Goal: Task Accomplishment & Management: Complete application form

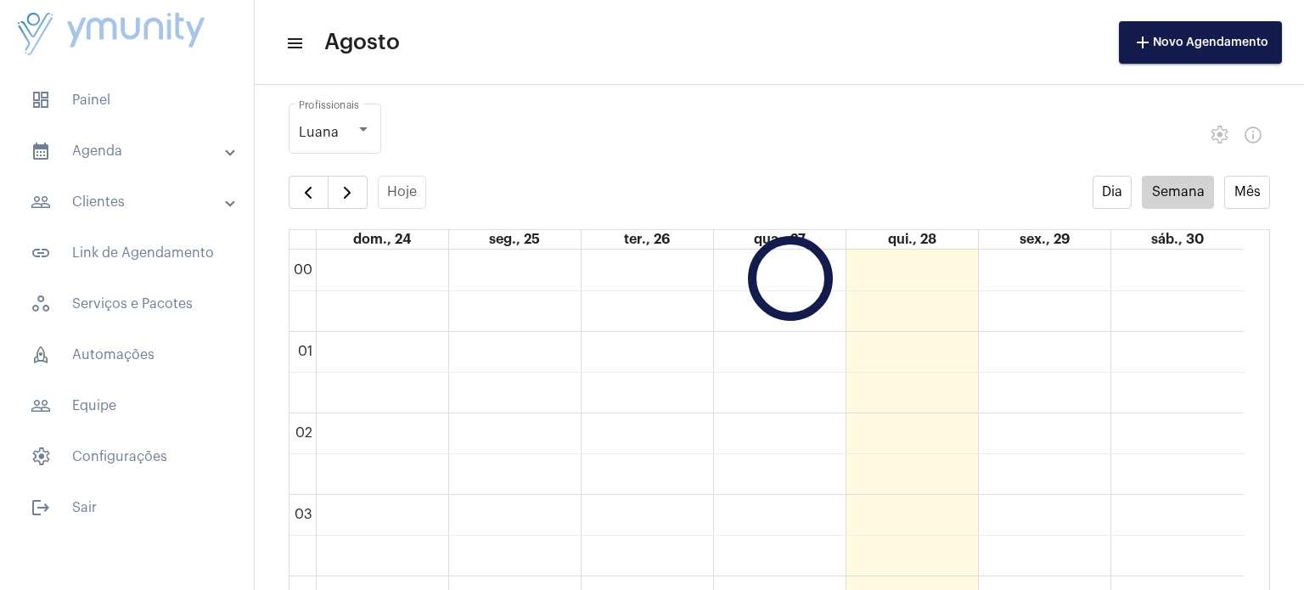
scroll to position [489, 0]
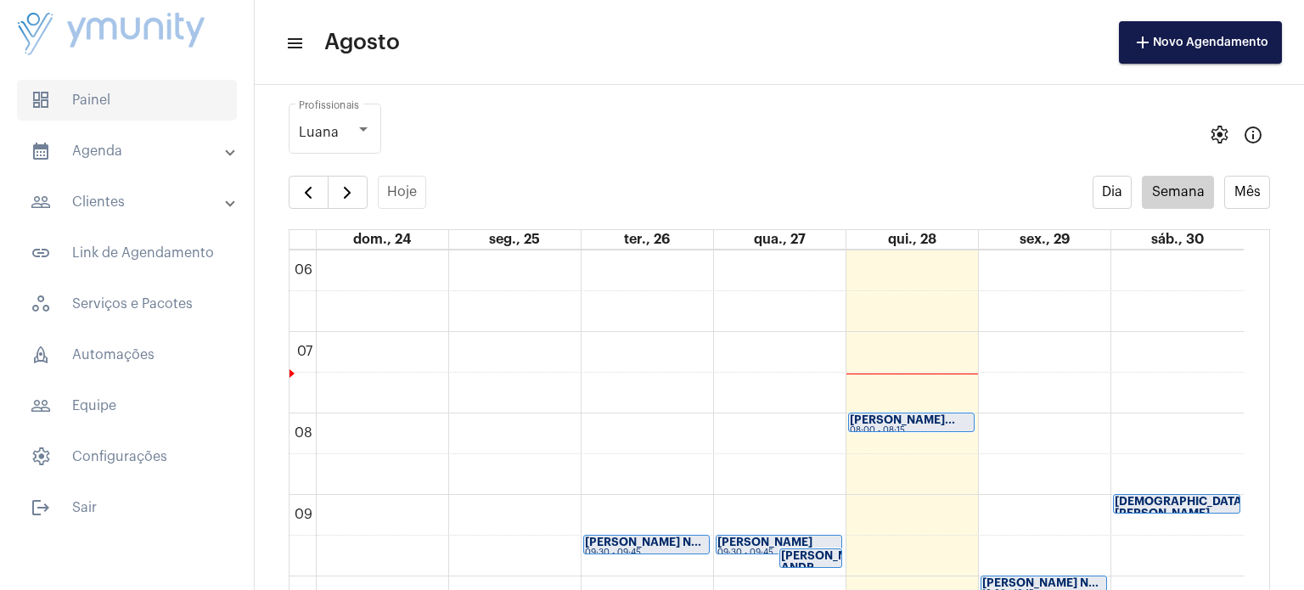
click at [76, 101] on span "dashboard Painel" at bounding box center [127, 100] width 220 height 41
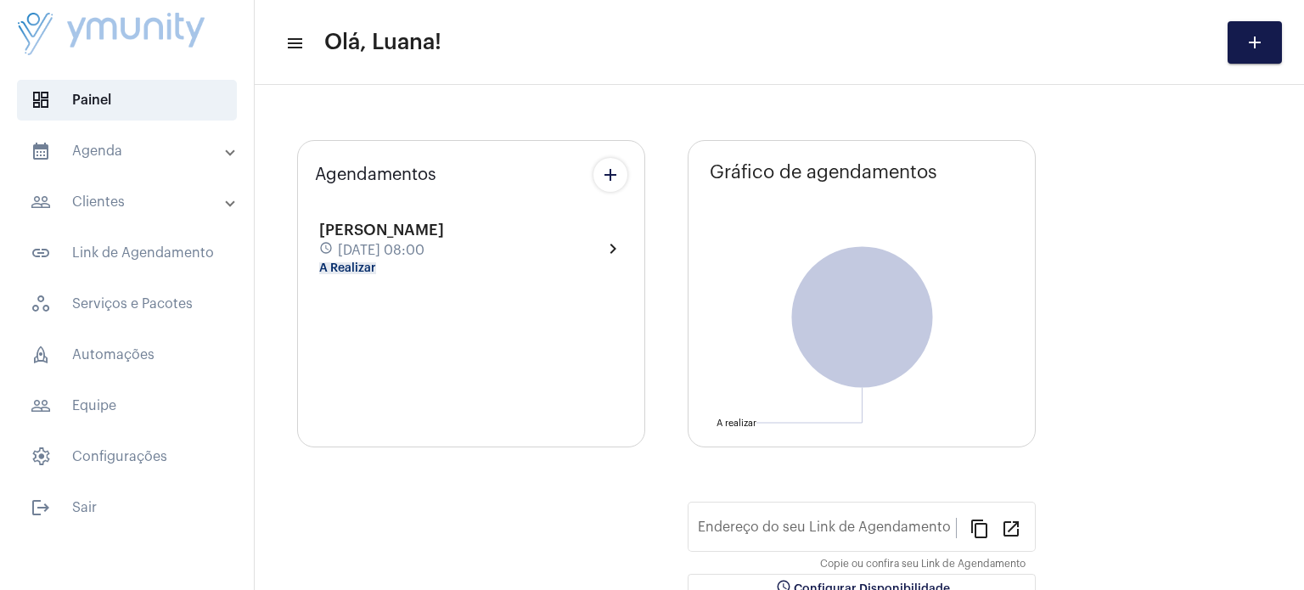
type input "https://atendimento.ymunity.com.br/ymunity"
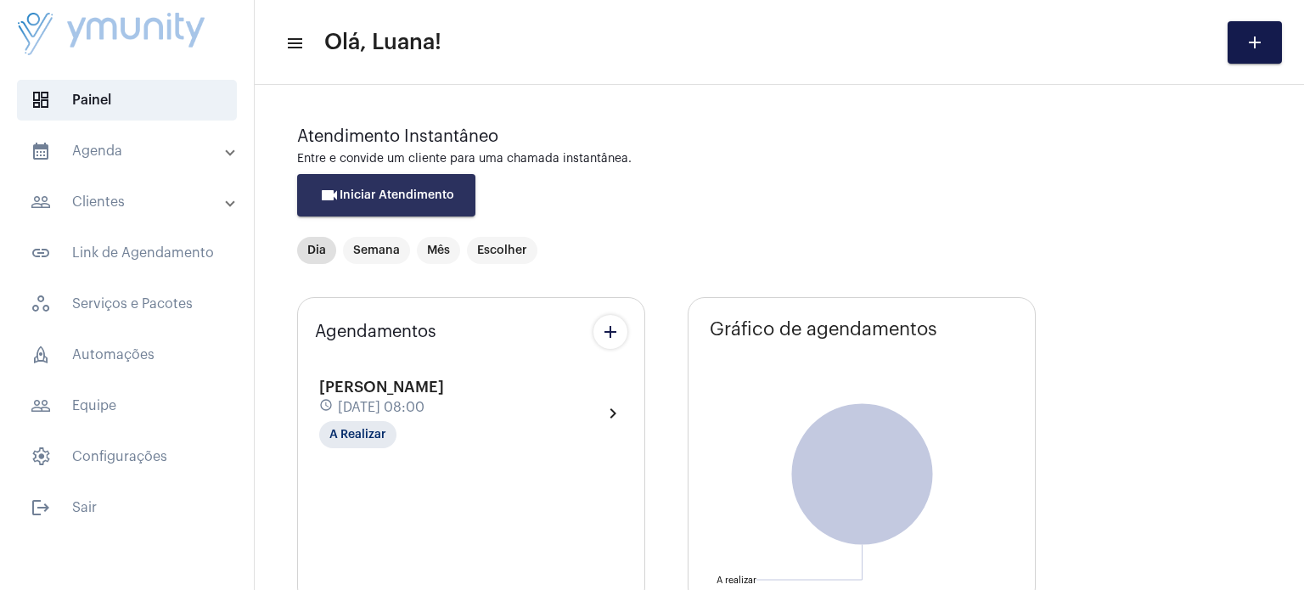
click at [408, 196] on span "videocam Iniciar Atendimento" at bounding box center [386, 195] width 135 height 12
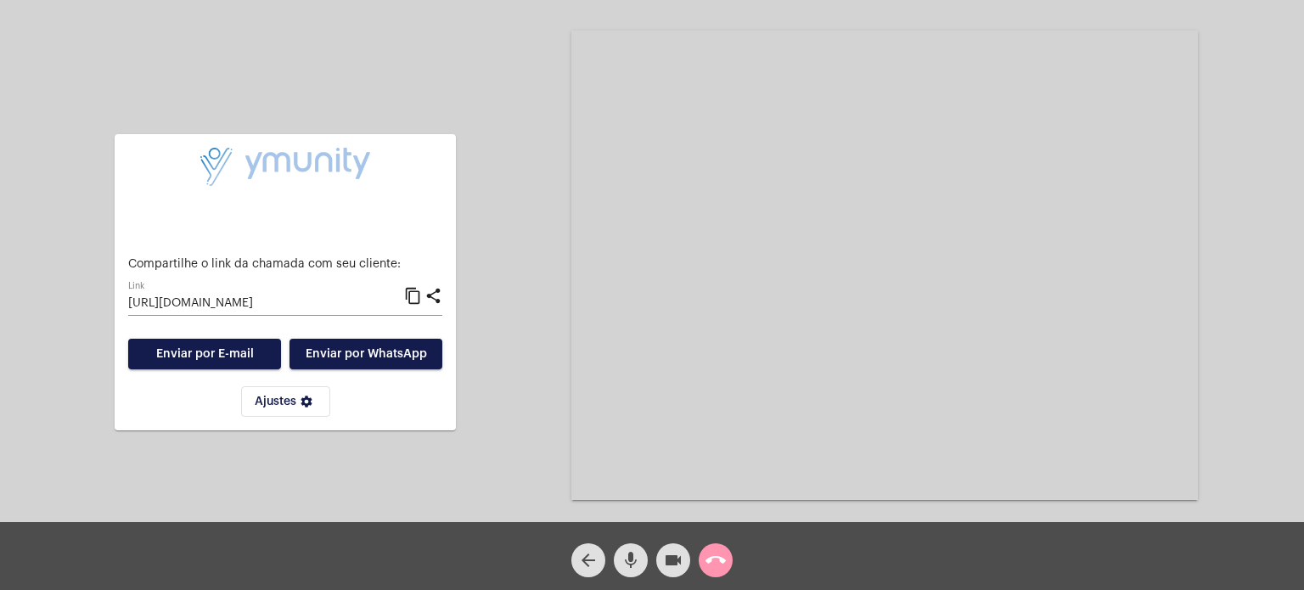
click at [720, 559] on mat-icon "call_end" at bounding box center [716, 560] width 20 height 20
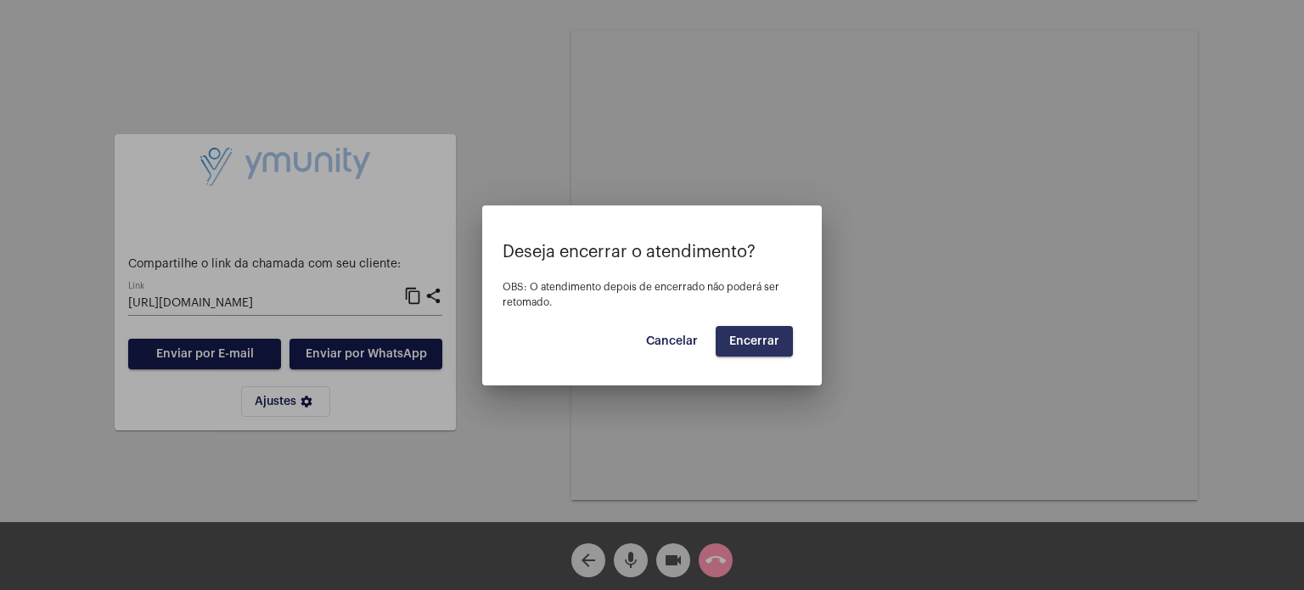
click at [763, 334] on button "Encerrar" at bounding box center [754, 341] width 77 height 31
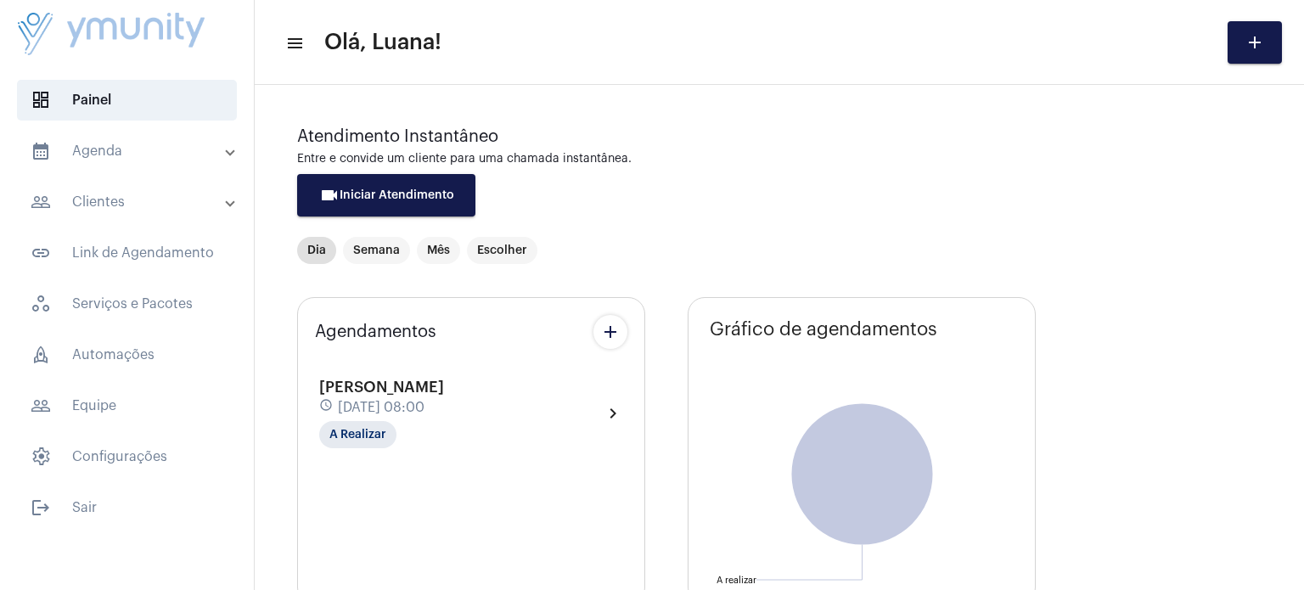
click at [112, 155] on mat-panel-title "calendar_month_outlined Agenda" at bounding box center [129, 151] width 196 height 20
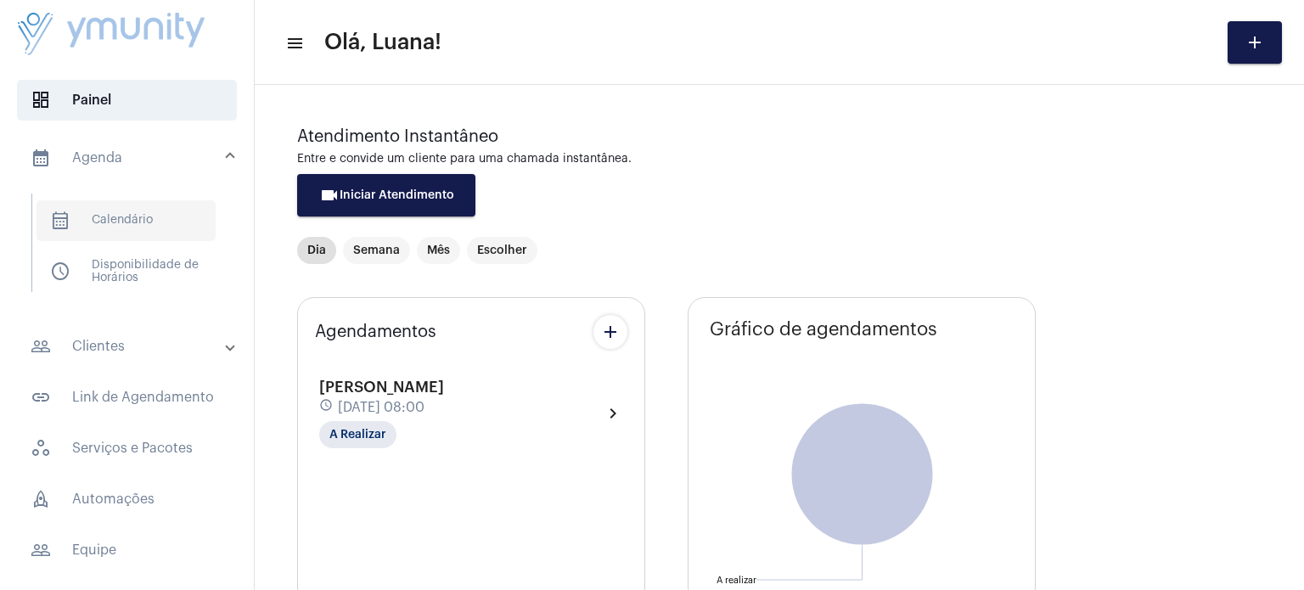
click at [123, 222] on span "calendar_month_outlined Calendário" at bounding box center [126, 220] width 179 height 41
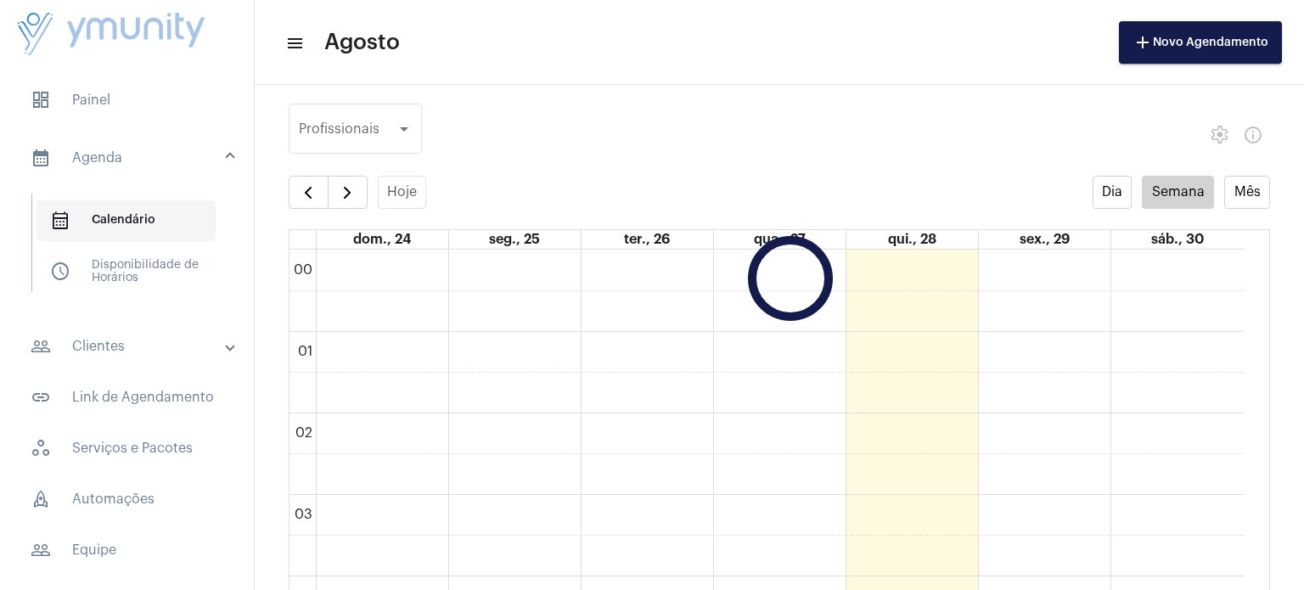
scroll to position [489, 0]
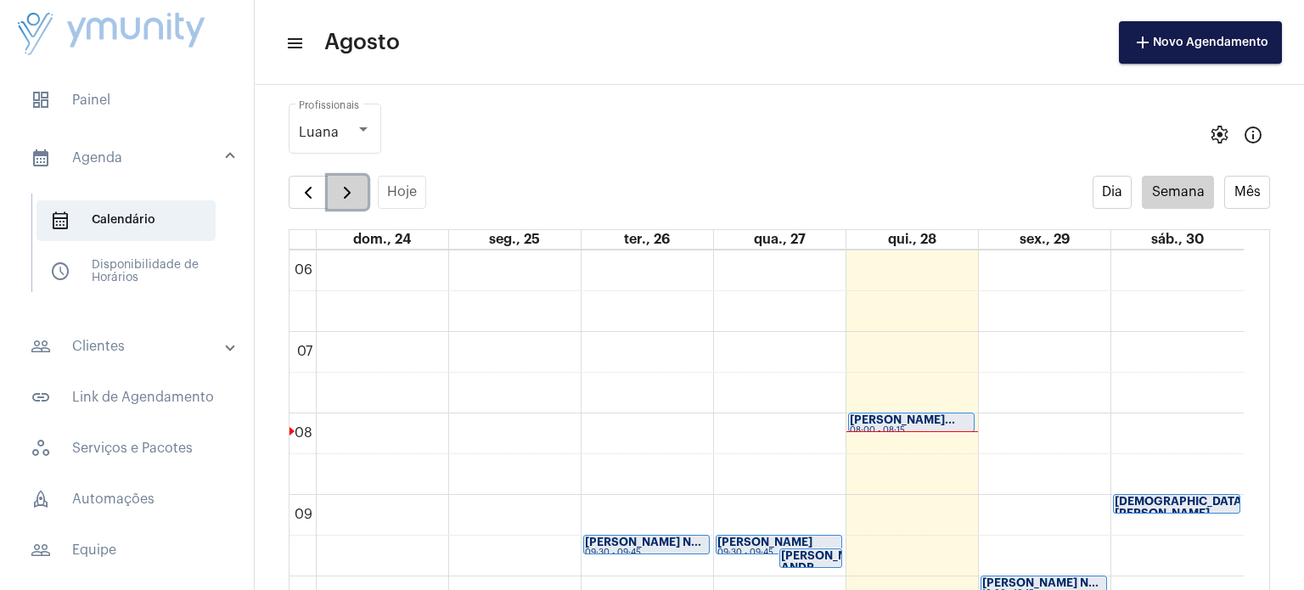
click at [346, 201] on span "button" at bounding box center [347, 193] width 20 height 20
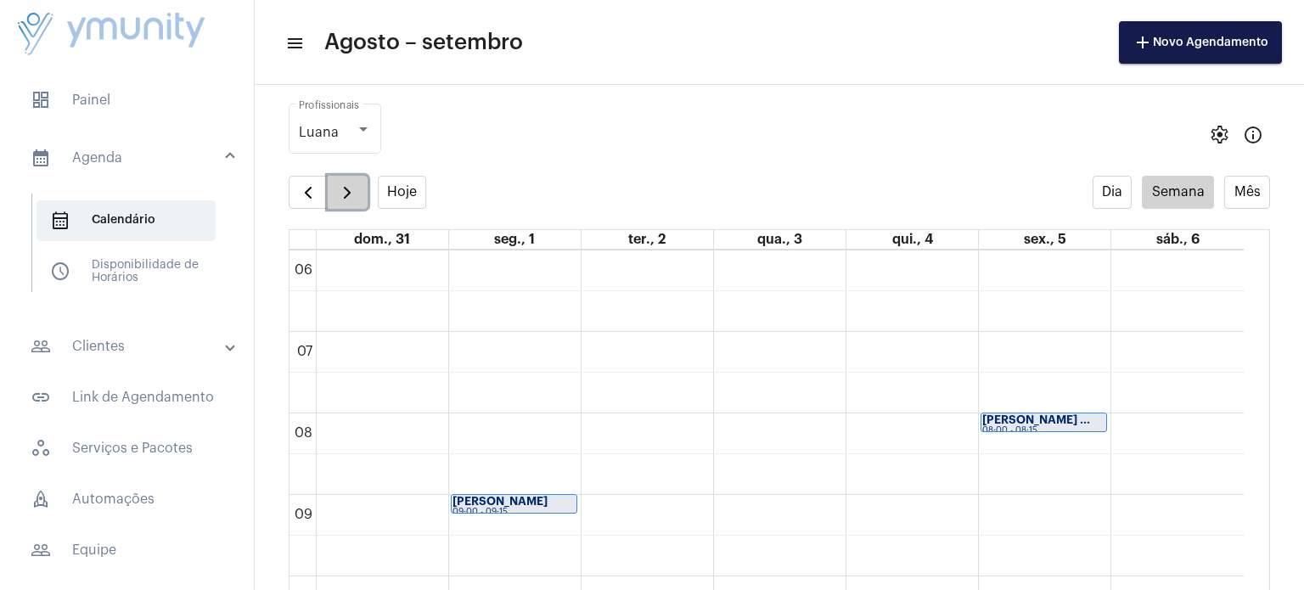
click at [346, 201] on span "button" at bounding box center [347, 193] width 20 height 20
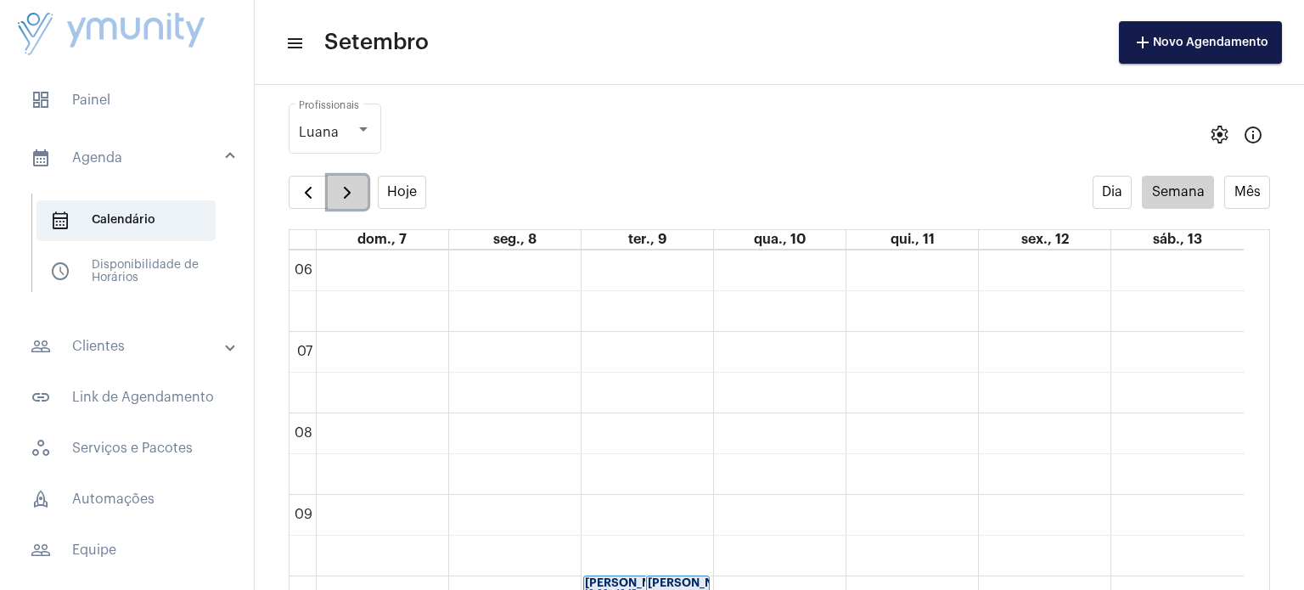
click at [346, 201] on span "button" at bounding box center [347, 193] width 20 height 20
click at [311, 198] on span "button" at bounding box center [308, 193] width 20 height 20
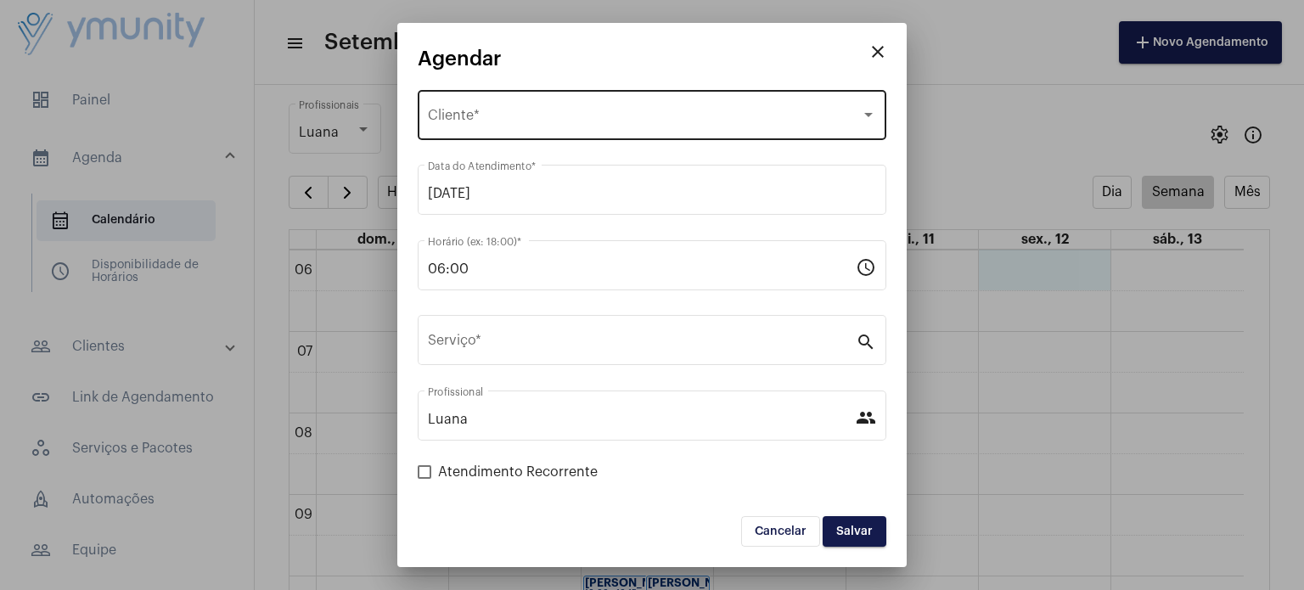
click at [509, 132] on div "Selecione o Cliente Cliente *" at bounding box center [652, 113] width 448 height 53
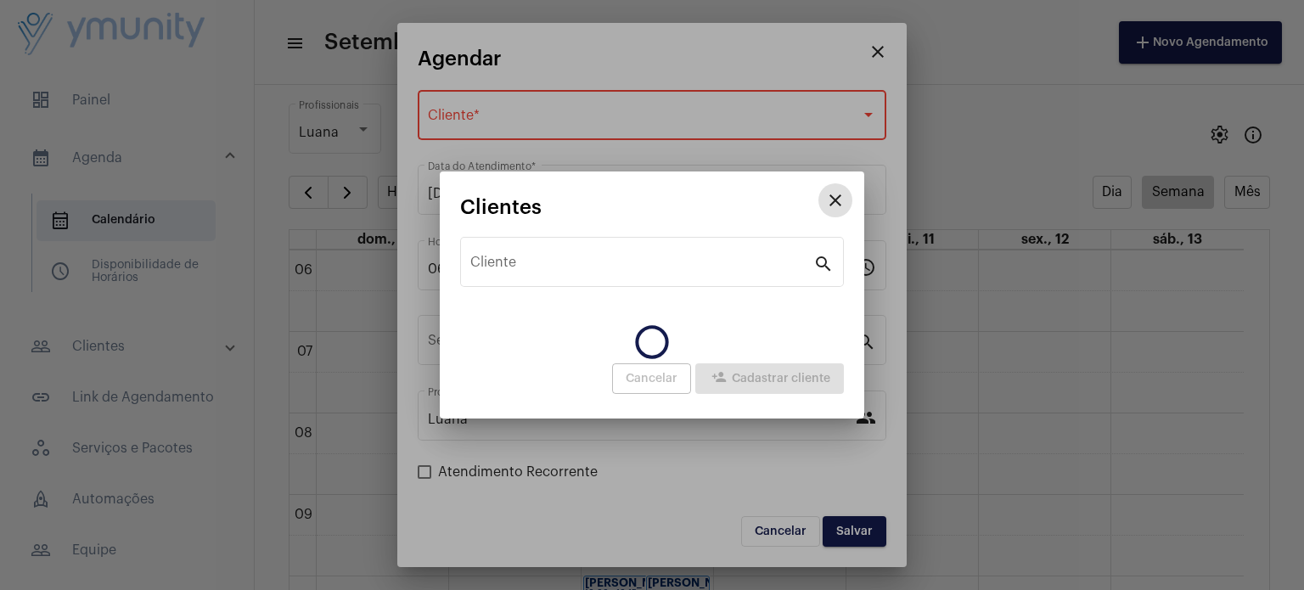
click at [509, 132] on div "close Agendar Selecione o Cliente Cliente * 12/09/2025 Data do Atendimento * 06…" at bounding box center [652, 295] width 1304 height 590
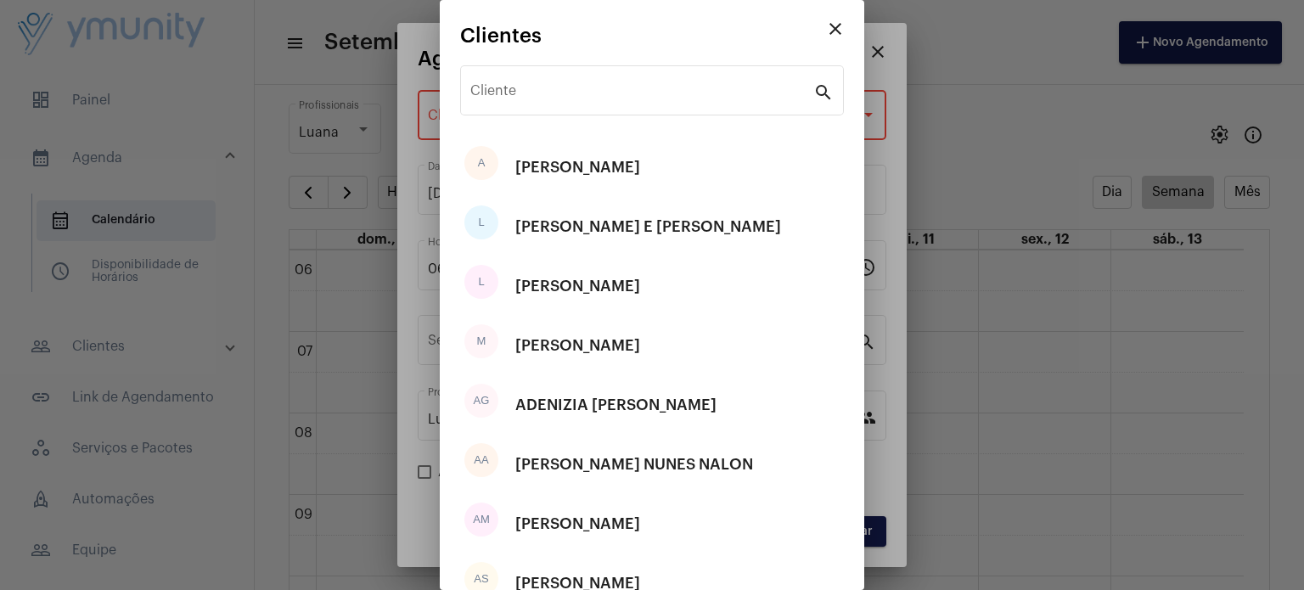
click at [509, 132] on div "Cliente search" at bounding box center [652, 99] width 384 height 69
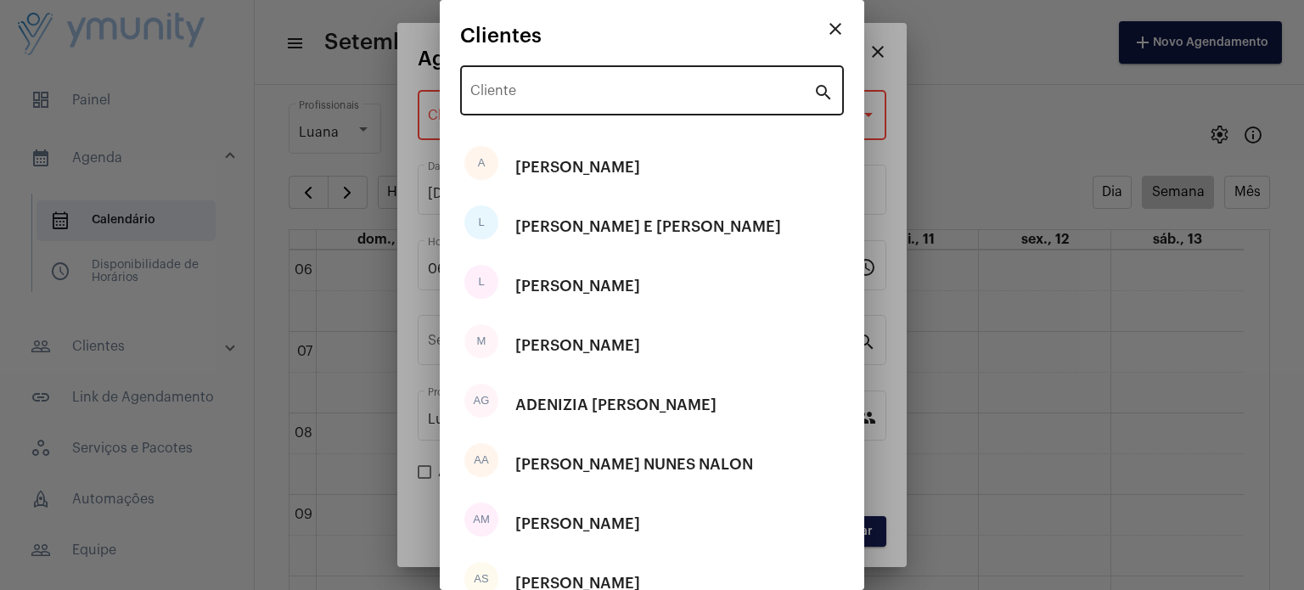
click at [509, 77] on div "Cliente" at bounding box center [641, 88] width 343 height 53
click at [506, 87] on input "Cliente" at bounding box center [641, 94] width 343 height 15
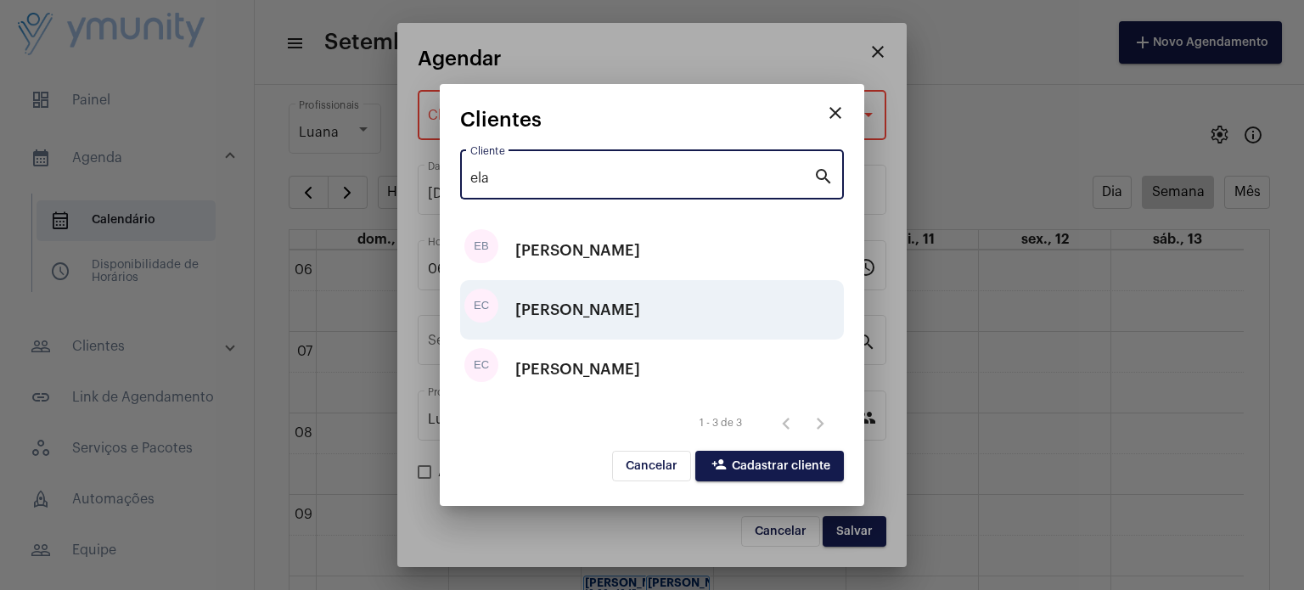
type input "ela"
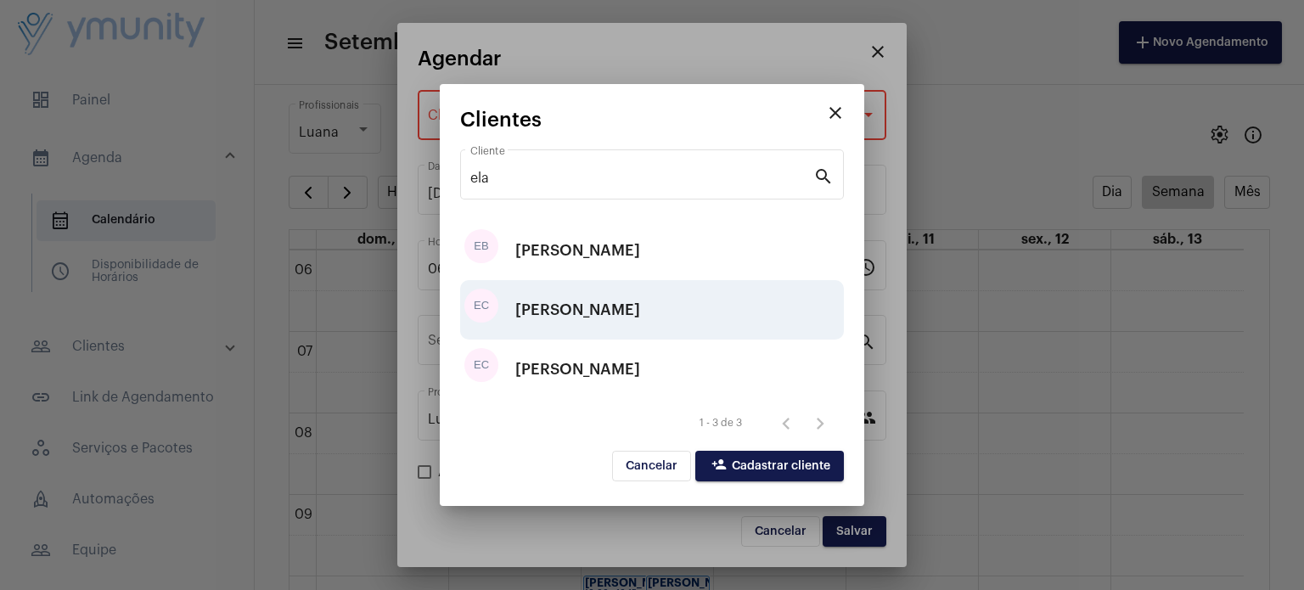
click at [607, 308] on div "ELAINE CRISTINA FERREIRA" at bounding box center [577, 309] width 125 height 51
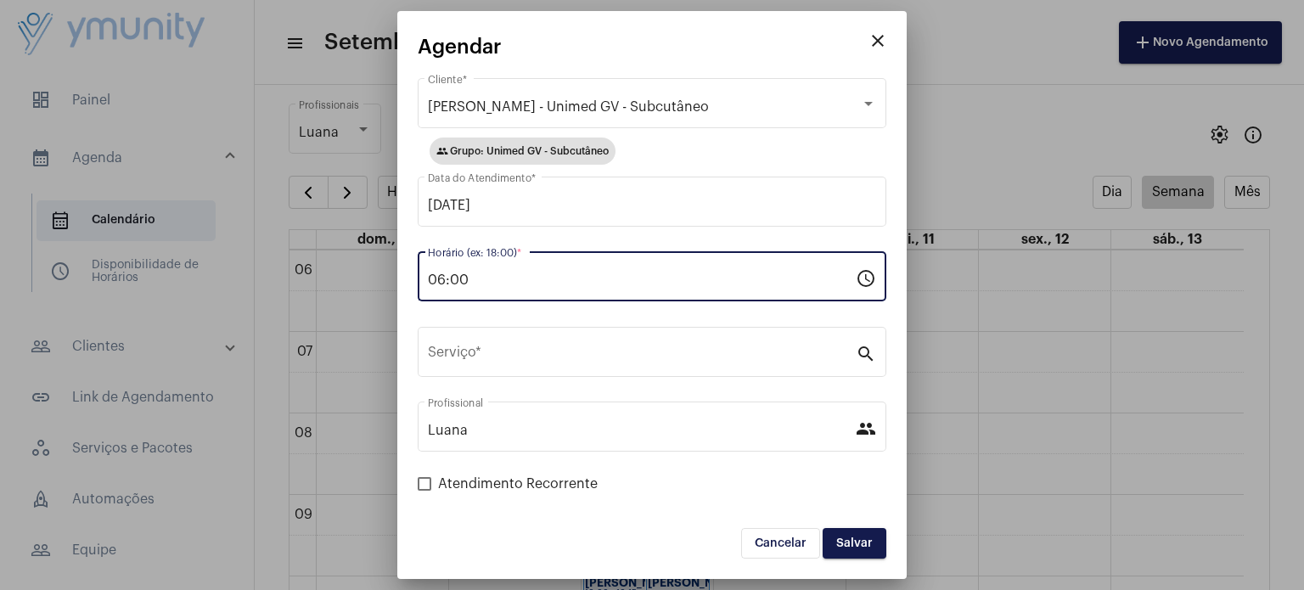
drag, startPoint x: 530, startPoint y: 278, endPoint x: 277, endPoint y: 312, distance: 255.4
click at [277, 312] on div "close Agendar ELAINE CRISTINA FERREIRA - Unimed GV - Subcutâneo Cliente * group…" at bounding box center [652, 295] width 1304 height 590
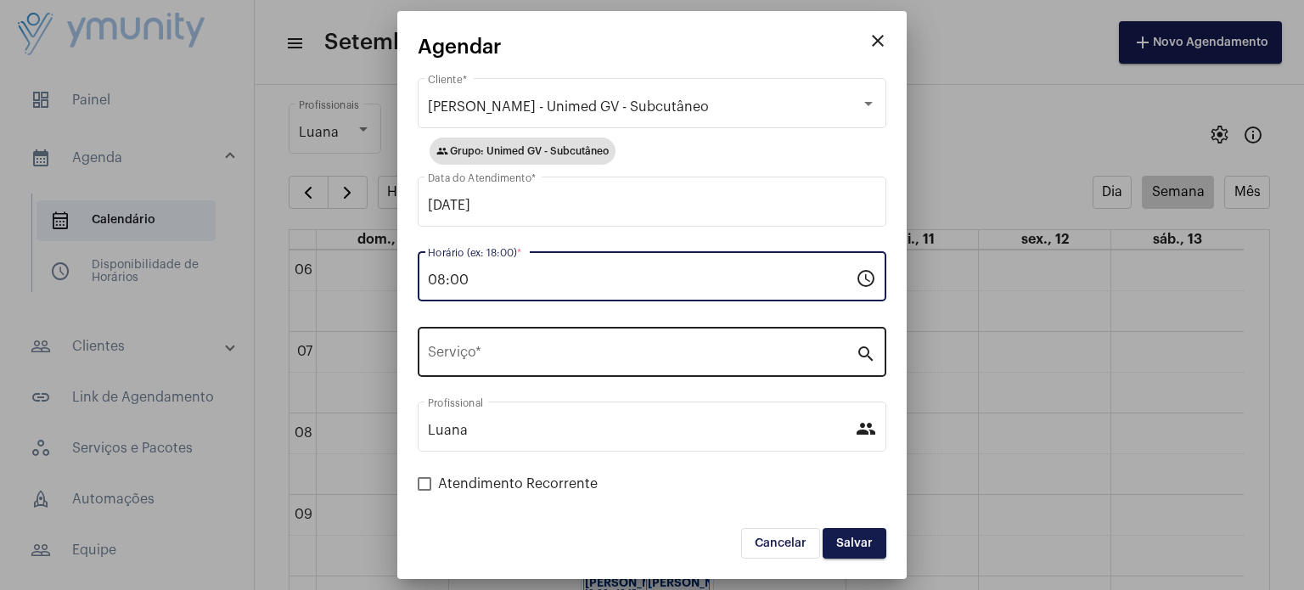
type input "08:00"
click at [459, 348] on input "Serviço *" at bounding box center [642, 355] width 428 height 15
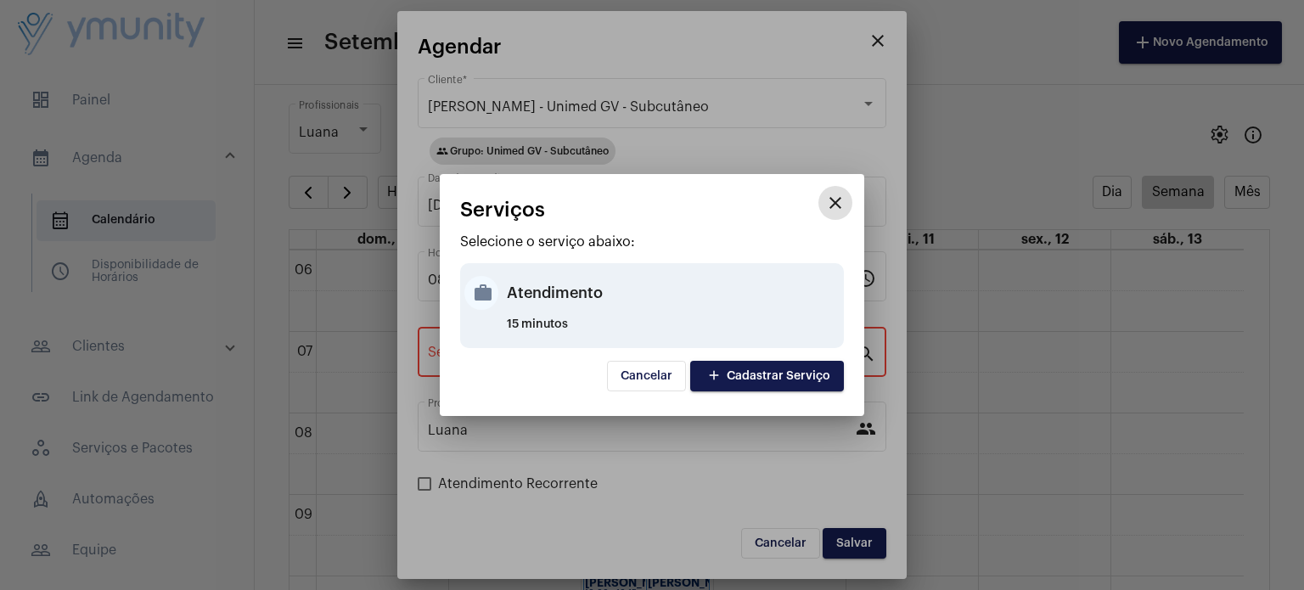
click at [518, 287] on div "Atendimento" at bounding box center [673, 292] width 333 height 51
type input "Atendimento"
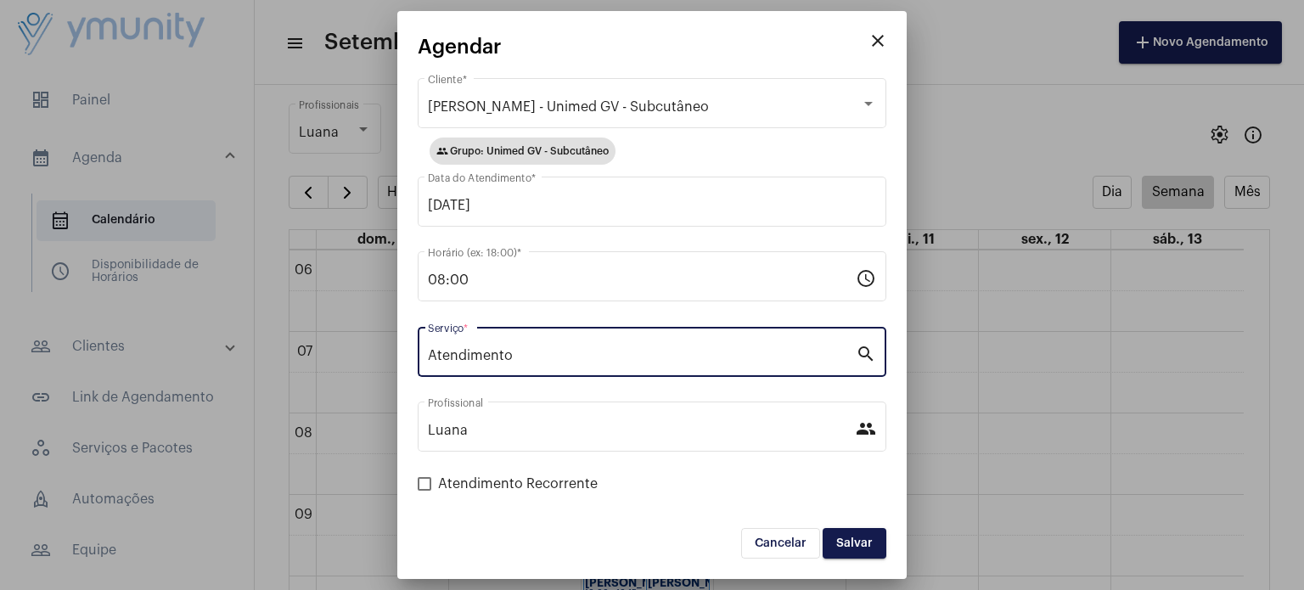
click at [875, 546] on button "Salvar" at bounding box center [855, 543] width 64 height 31
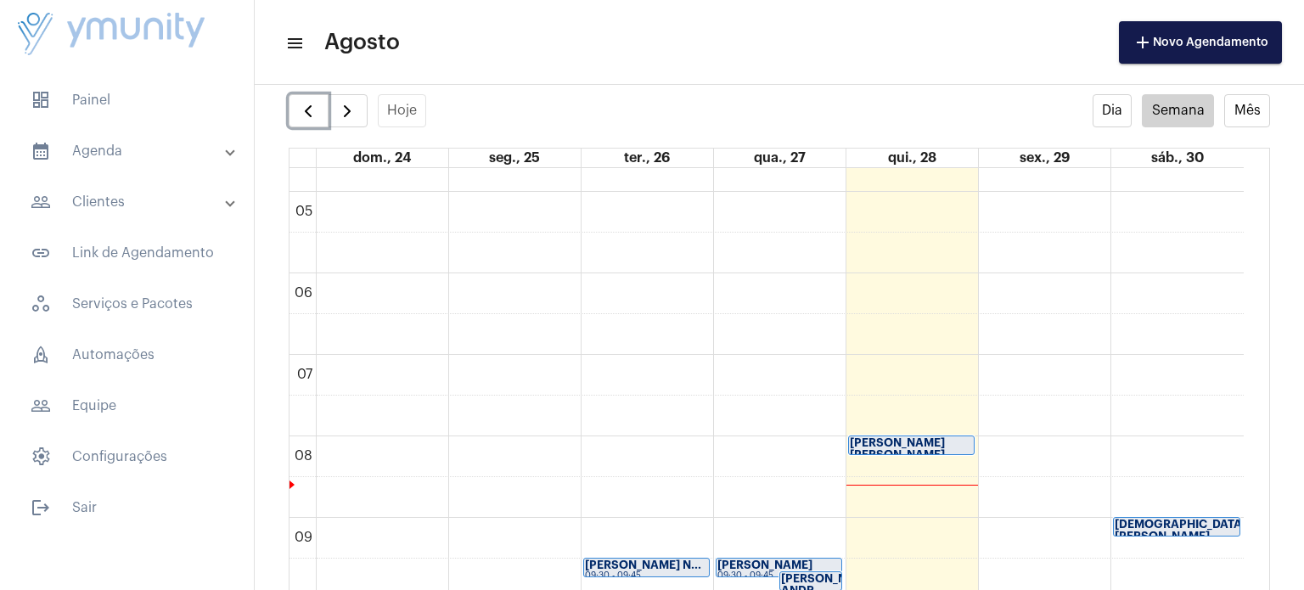
scroll to position [330, 0]
